Goal: Information Seeking & Learning: Learn about a topic

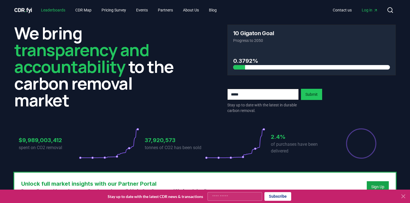
click at [64, 10] on link "Leaderboards" at bounding box center [52, 10] width 33 height 10
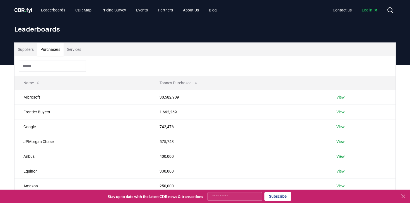
click at [53, 51] on button "Purchasers" at bounding box center [50, 49] width 26 height 13
click at [48, 69] on input at bounding box center [52, 65] width 67 height 11
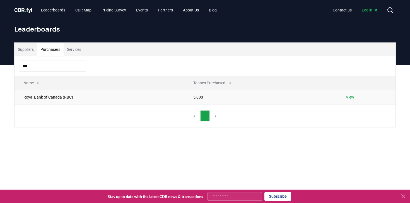
type input "***"
click at [346, 96] on link "View" at bounding box center [349, 97] width 8 height 6
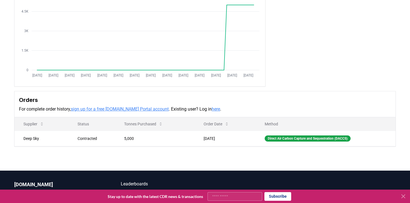
scroll to position [81, 0]
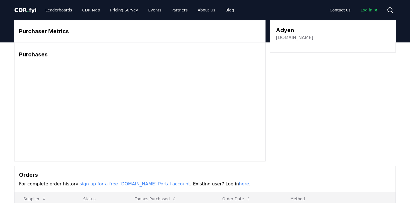
scroll to position [137, 0]
